Goal: Information Seeking & Learning: Find specific page/section

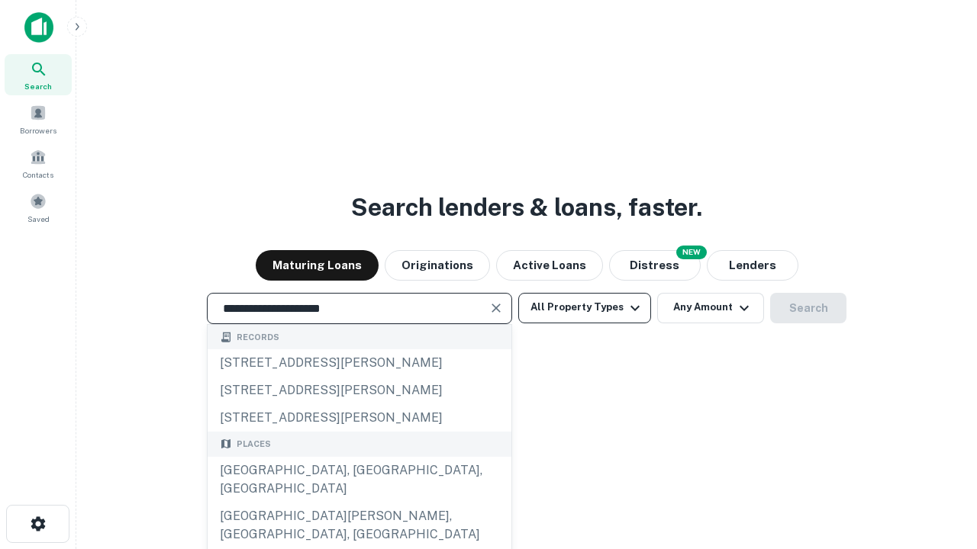
click at [359, 503] on div "[GEOGRAPHIC_DATA], [GEOGRAPHIC_DATA], [GEOGRAPHIC_DATA]" at bounding box center [360, 480] width 304 height 46
click at [584, 307] on button "All Property Types" at bounding box center [584, 308] width 133 height 31
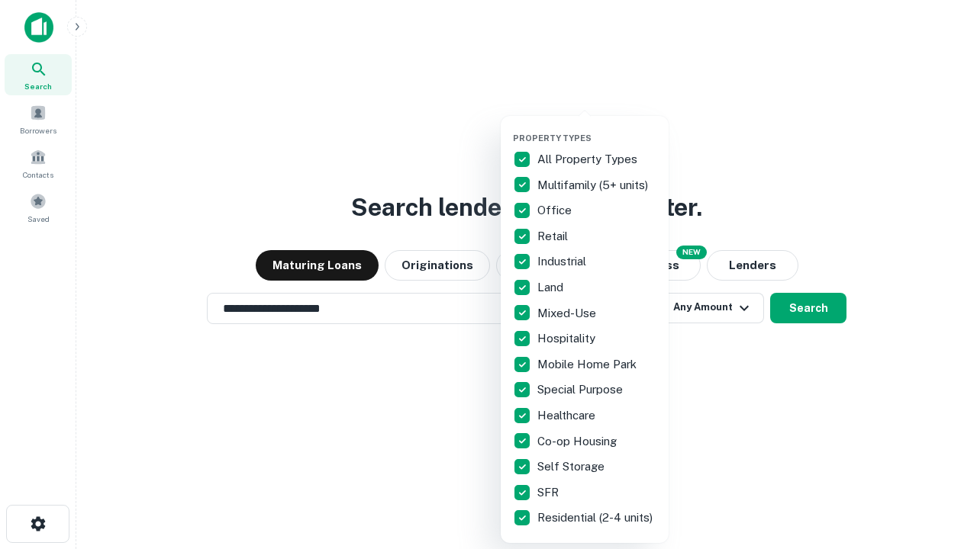
type input "**********"
click at [597, 128] on button "button" at bounding box center [597, 128] width 168 height 1
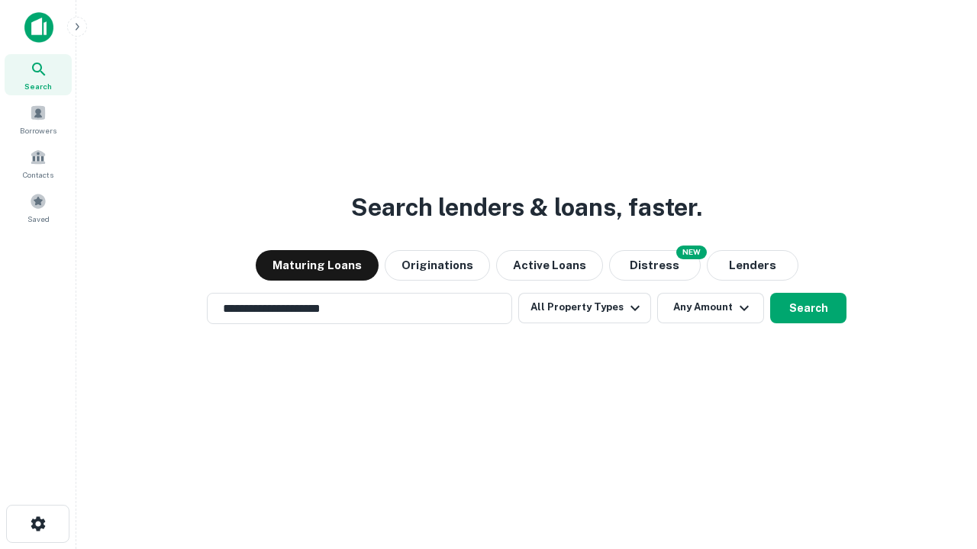
scroll to position [24, 0]
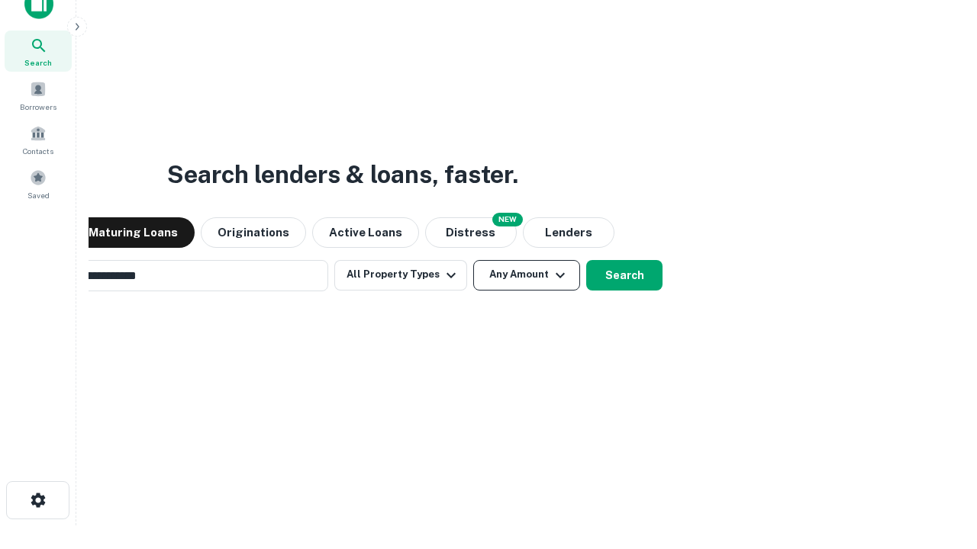
click at [473, 260] on button "Any Amount" at bounding box center [526, 275] width 107 height 31
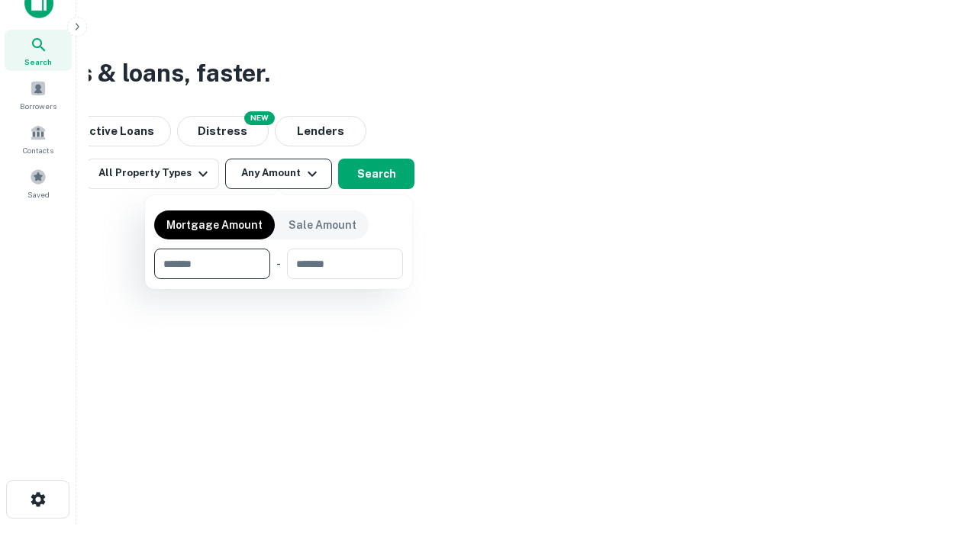
type input "*******"
click at [278, 279] on button "button" at bounding box center [278, 279] width 249 height 1
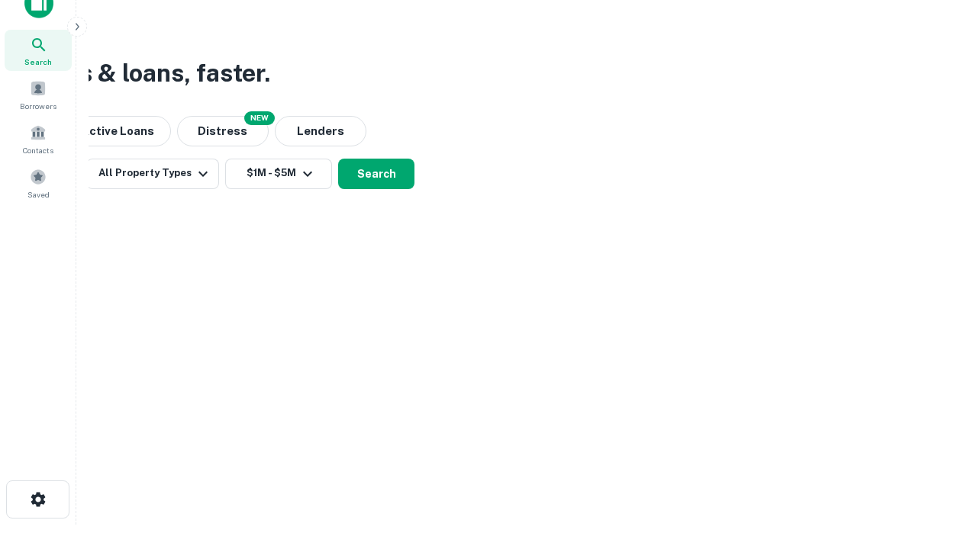
scroll to position [24, 0]
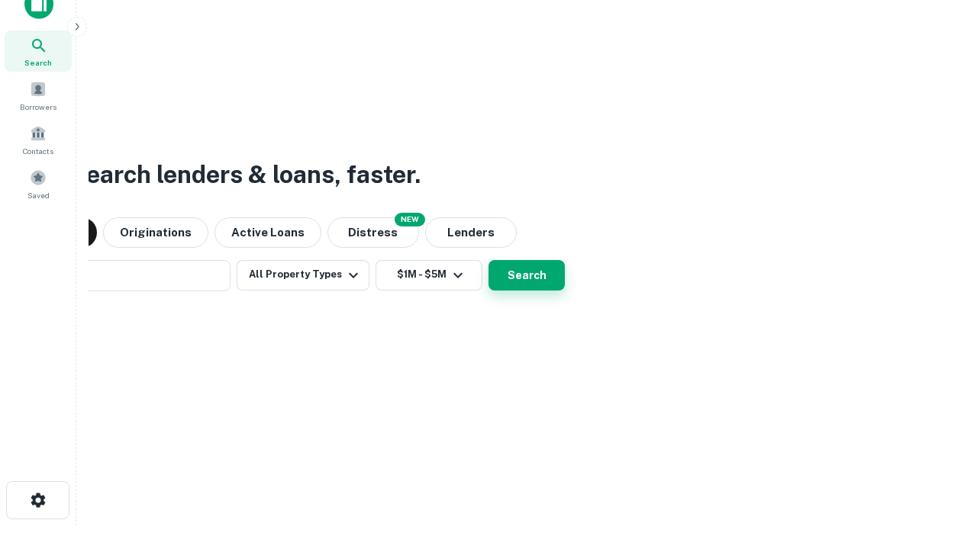
click at [488, 260] on button "Search" at bounding box center [526, 275] width 76 height 31
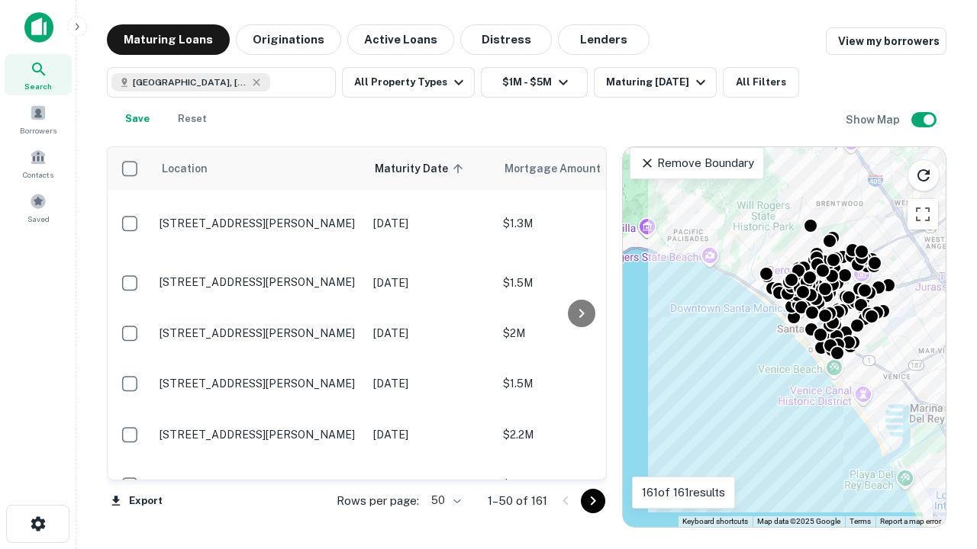
click at [443, 500] on body "Search Borrowers Contacts Saved Maturing Loans Originations Active Loans Distre…" at bounding box center [488, 274] width 977 height 549
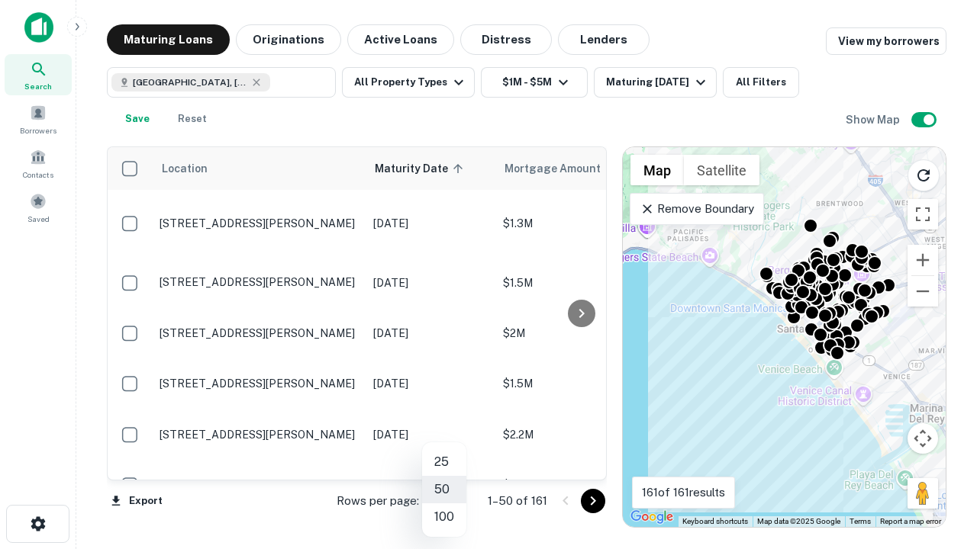
click at [444, 462] on li "25" at bounding box center [444, 462] width 44 height 27
